Goal: Task Accomplishment & Management: Manage account settings

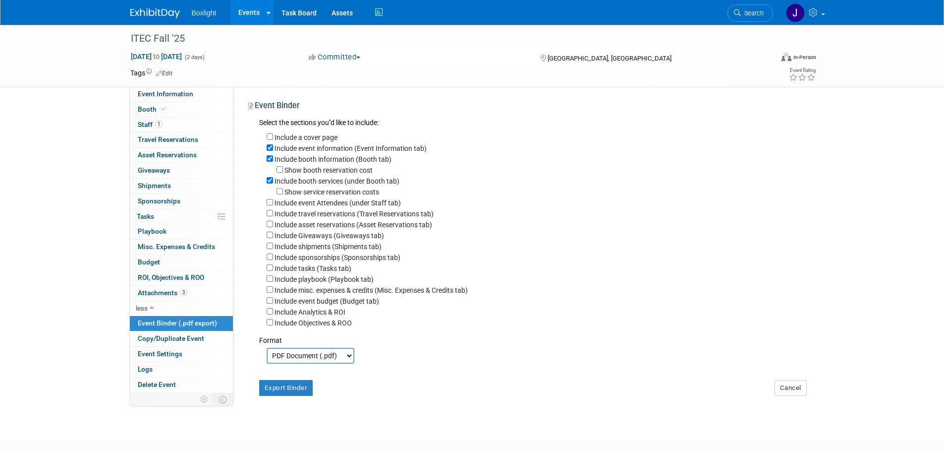
click at [243, 13] on link "Events" at bounding box center [249, 12] width 36 height 25
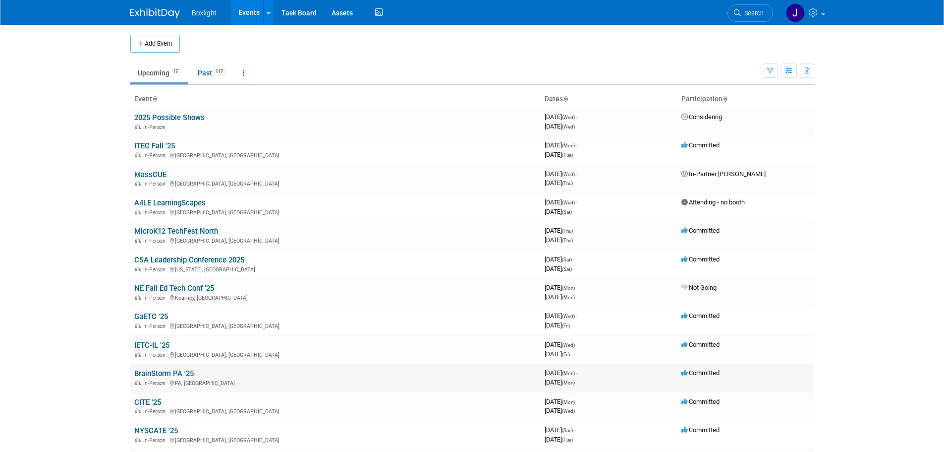
click at [177, 377] on link "BrainStorm PA '25" at bounding box center [163, 373] width 59 height 9
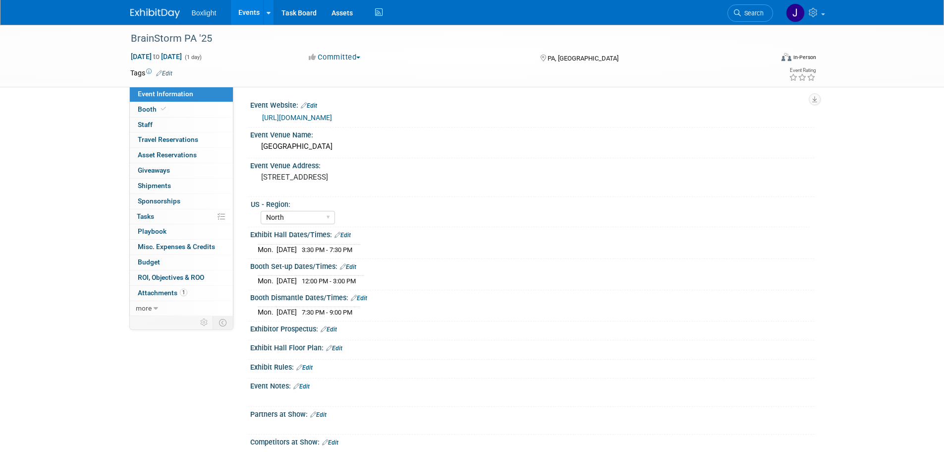
select select "North"
drag, startPoint x: 143, startPoint y: 112, endPoint x: 162, endPoint y: 117, distance: 19.1
click at [143, 111] on span "Booth" at bounding box center [153, 109] width 30 height 8
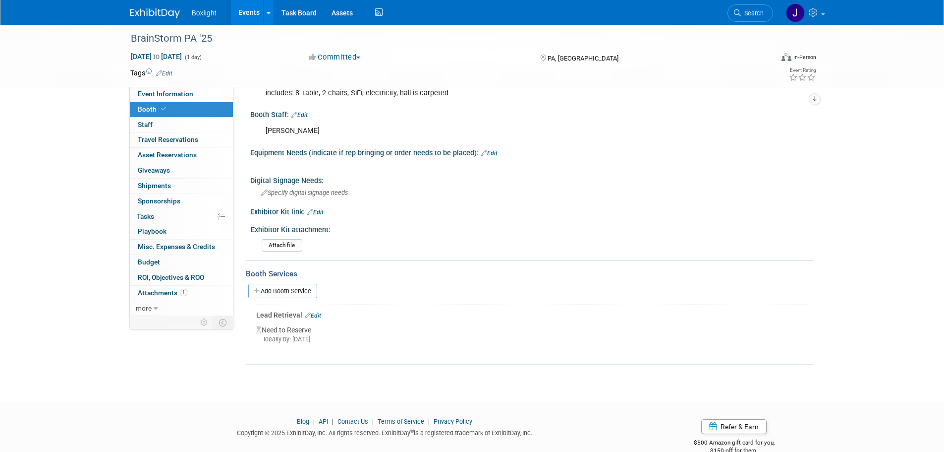
scroll to position [173, 0]
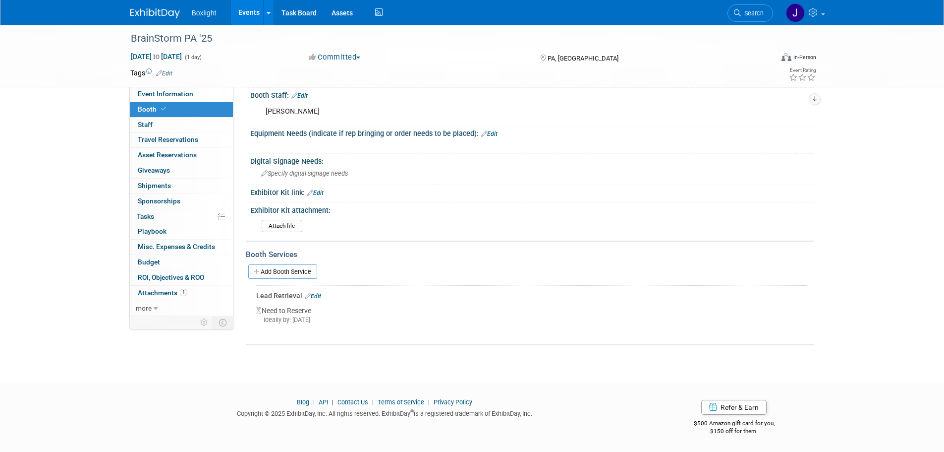
click at [313, 296] on link "Edit" at bounding box center [313, 295] width 16 height 7
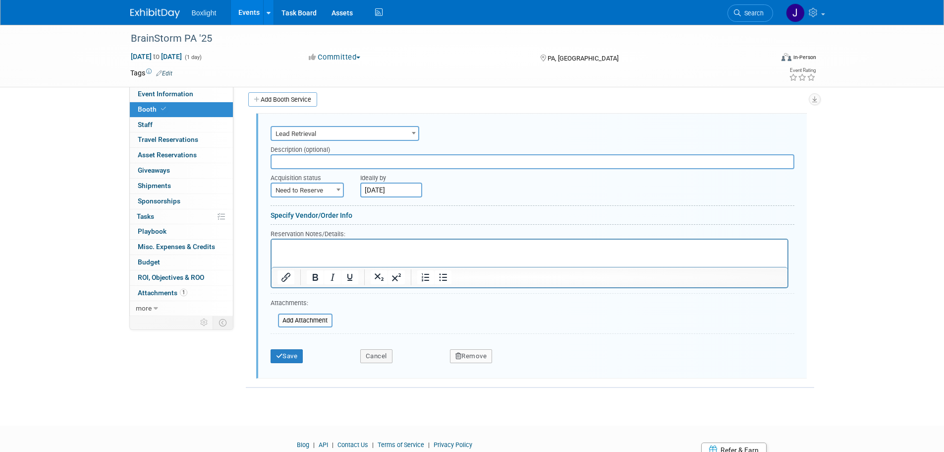
scroll to position [0, 0]
click at [303, 192] on span "Need to Reserve" at bounding box center [307, 190] width 71 height 14
drag, startPoint x: 300, startPoint y: 223, endPoint x: 352, endPoint y: 208, distance: 53.6
select select "2"
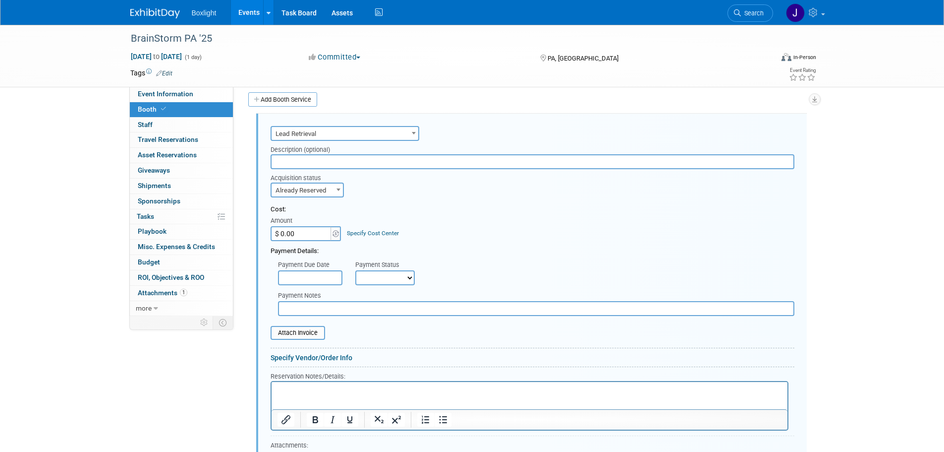
click at [320, 275] on input "text" at bounding box center [310, 277] width 64 height 15
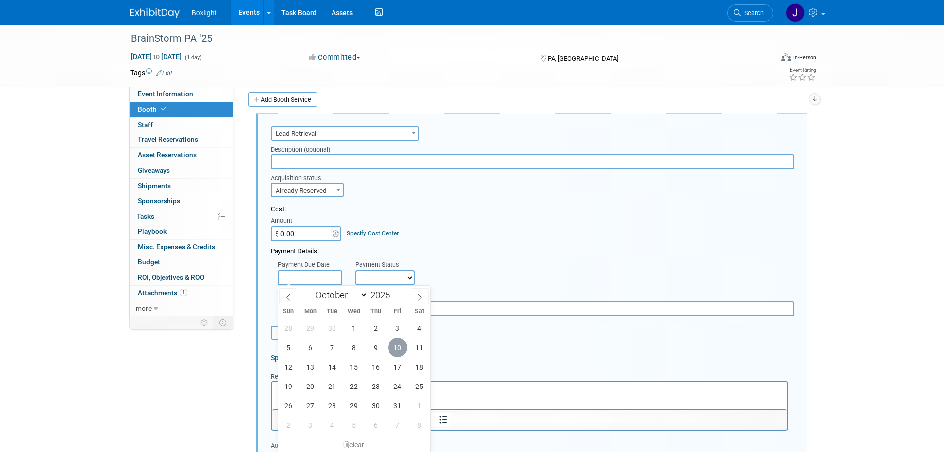
drag, startPoint x: 399, startPoint y: 346, endPoint x: 391, endPoint y: 320, distance: 28.1
click at [399, 344] on span "10" at bounding box center [397, 347] width 19 height 19
type input "Oct 10, 2025"
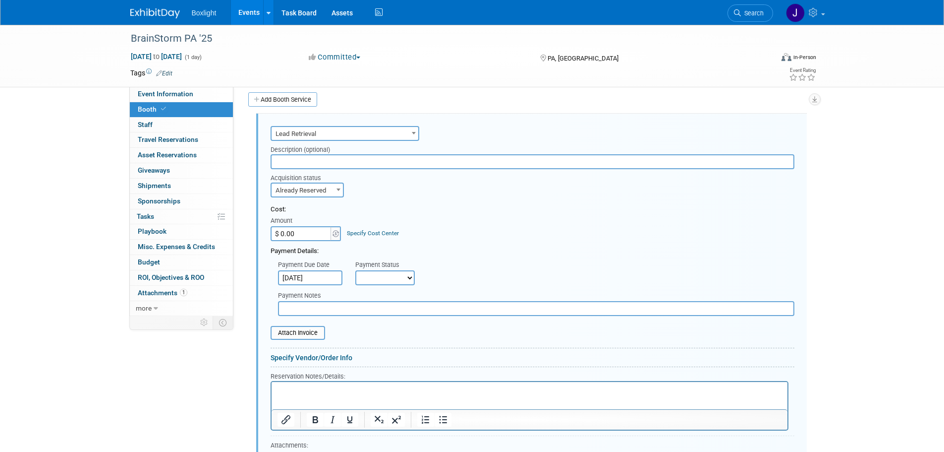
click at [380, 272] on select "Not Paid Yet Partially Paid Paid in Full" at bounding box center [384, 277] width 59 height 15
select select "1"
click at [355, 270] on select "Not Paid Yet Partially Paid Paid in Full" at bounding box center [384, 277] width 59 height 15
click at [302, 239] on input "$ 0.00" at bounding box center [302, 233] width 62 height 15
type input "$ 300.00"
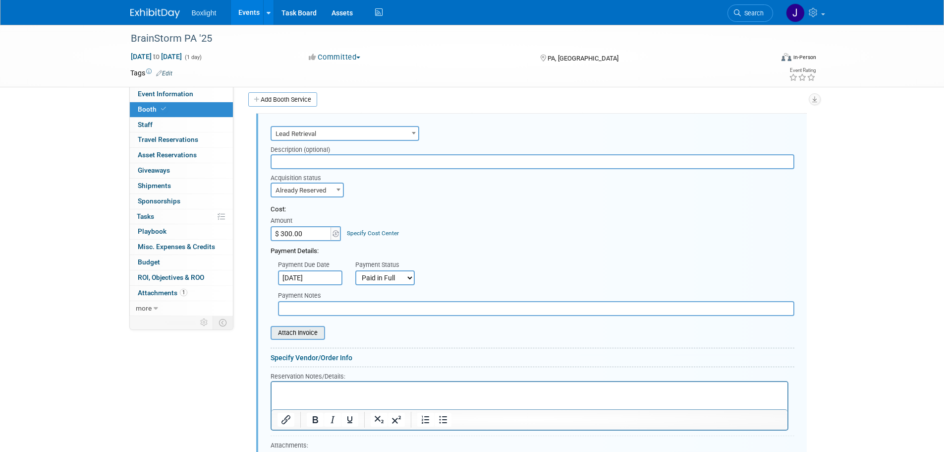
click at [306, 332] on input "file" at bounding box center [265, 333] width 118 height 12
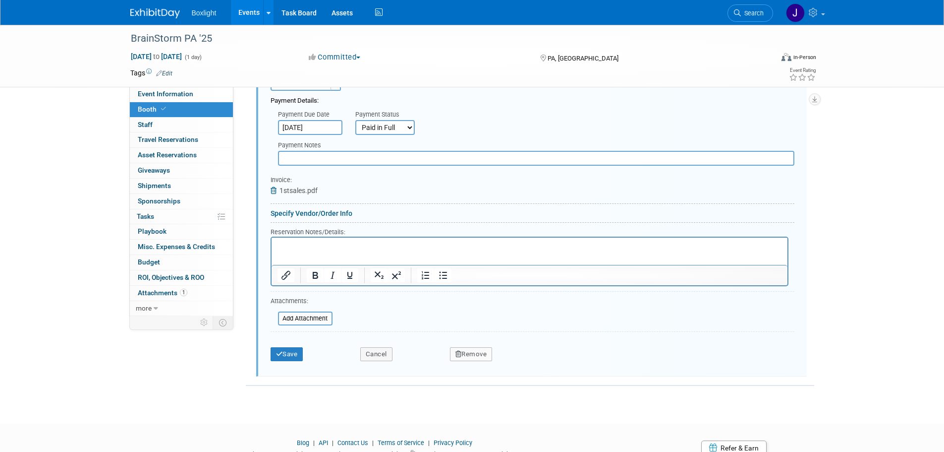
scroll to position [537, 0]
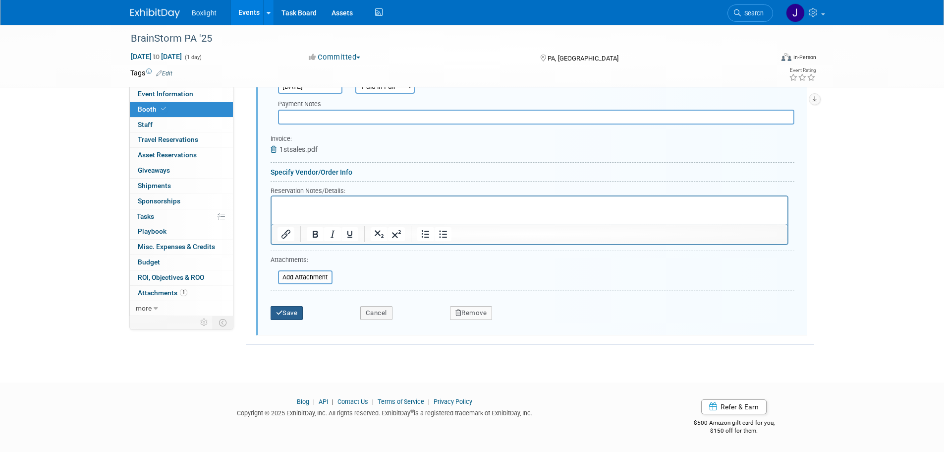
click at [294, 317] on button "Save" at bounding box center [287, 313] width 33 height 14
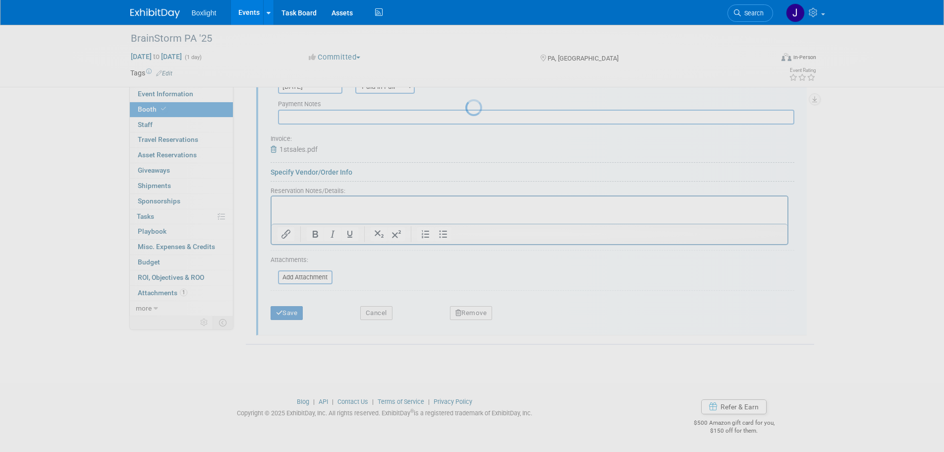
scroll to position [197, 0]
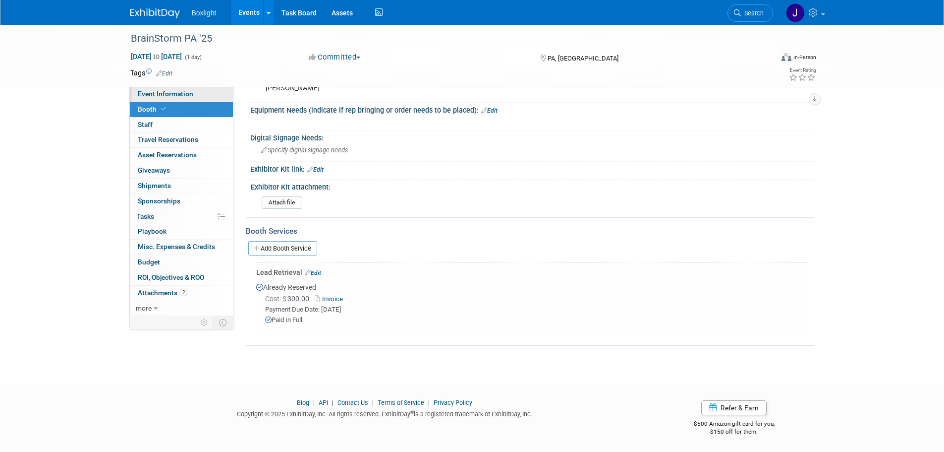
click at [141, 90] on span "Event Information" at bounding box center [166, 94] width 56 height 8
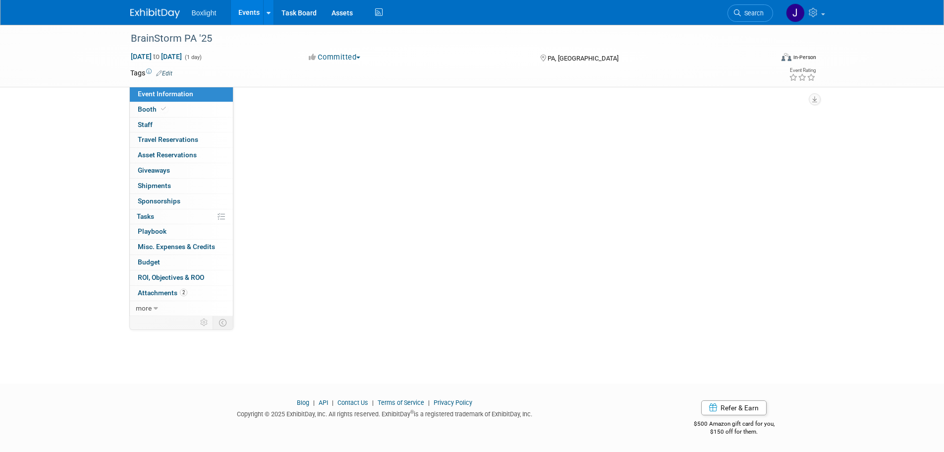
scroll to position [0, 0]
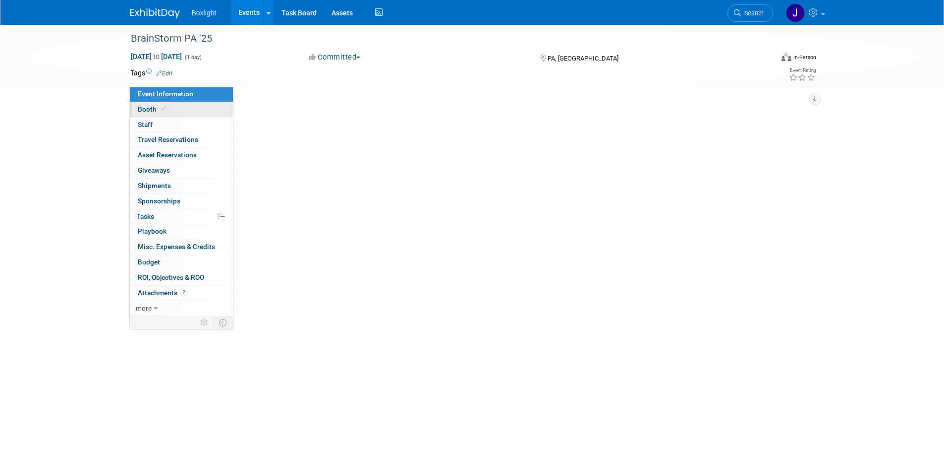
select select "North"
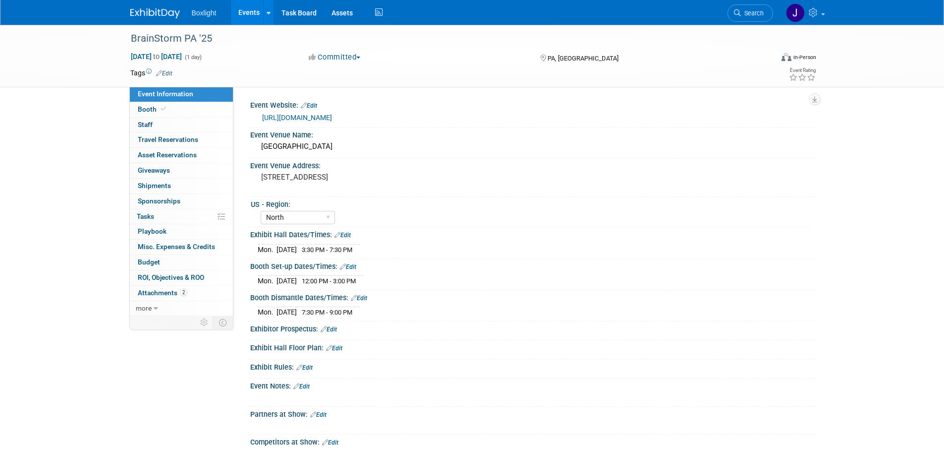
click at [242, 19] on link "Events" at bounding box center [249, 12] width 36 height 25
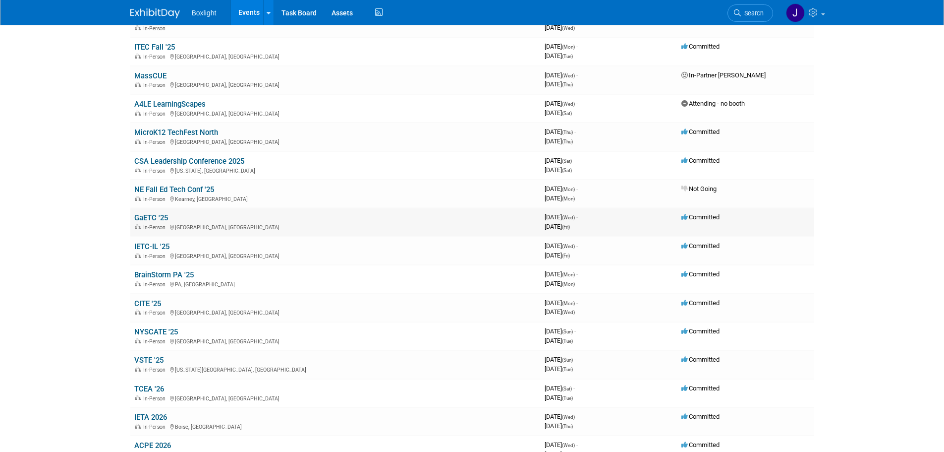
scroll to position [99, 0]
click at [168, 328] on link "NYSCATE '25" at bounding box center [156, 331] width 44 height 9
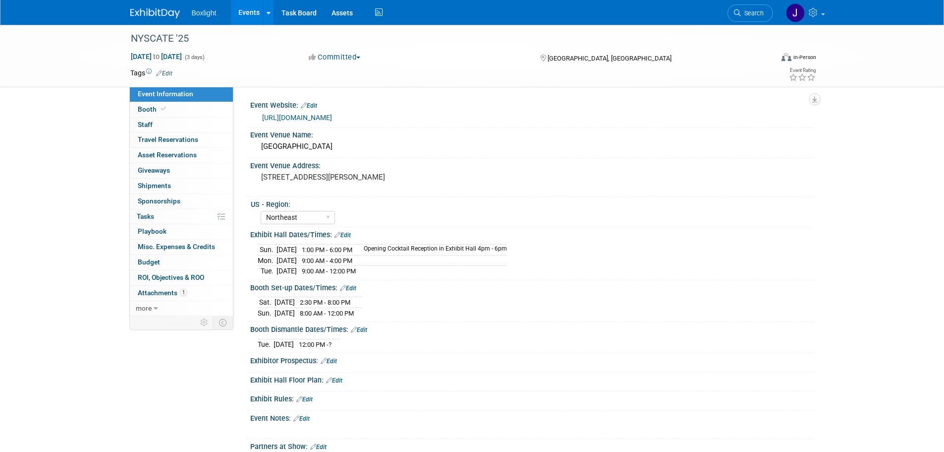
select select "Northeast"
